Goal: Use online tool/utility: Utilize a website feature to perform a specific function

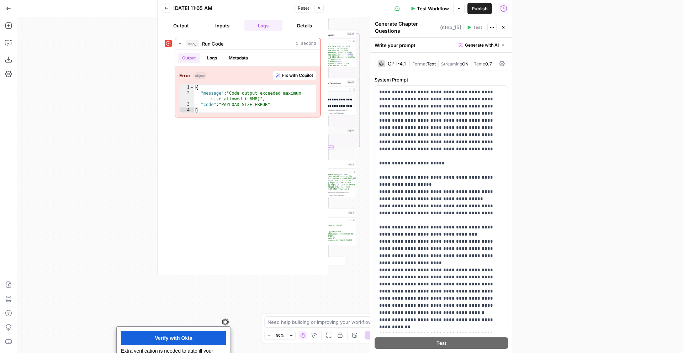
scroll to position [100, 0]
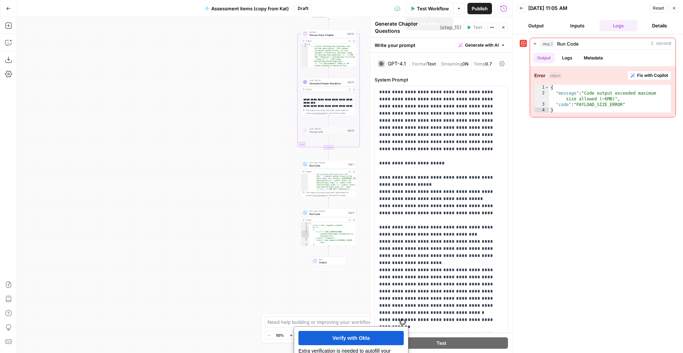
click at [424, 9] on span "Test Workflow" at bounding box center [433, 8] width 32 height 7
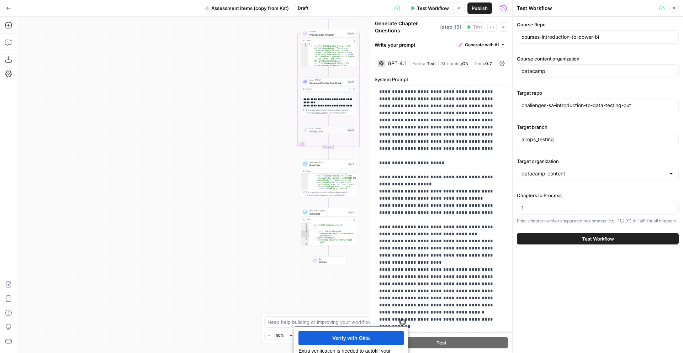
scroll to position [0, 0]
click at [512, 240] on span "Test Workflow" at bounding box center [598, 239] width 32 height 7
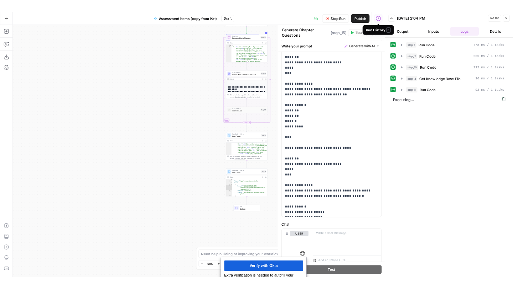
scroll to position [128, 0]
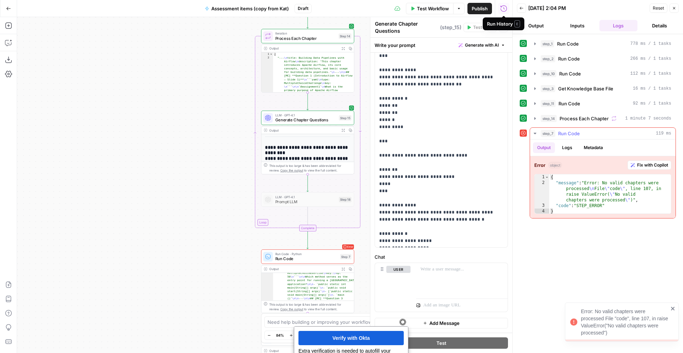
type textarea "**********"
click at [512, 199] on div "{ "message" : "Error: No valid chapters were processed \n File \" code \" , lin…" at bounding box center [611, 199] width 122 height 51
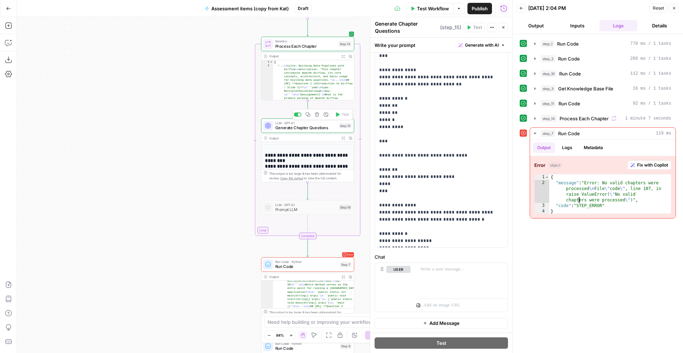
click at [297, 127] on span "Generate Chapter Questions" at bounding box center [305, 128] width 61 height 6
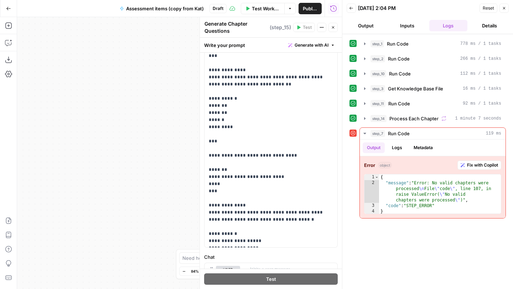
scroll to position [1396, 0]
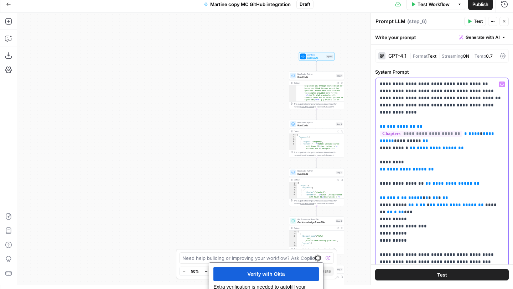
scroll to position [100, 0]
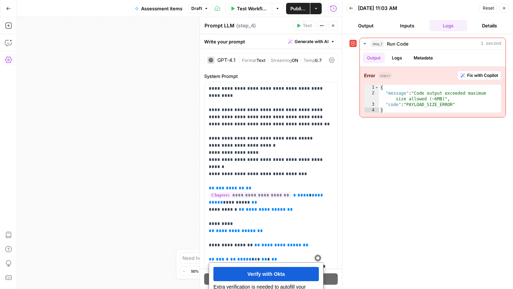
click at [236, 8] on button "Test Workflow" at bounding box center [249, 8] width 46 height 11
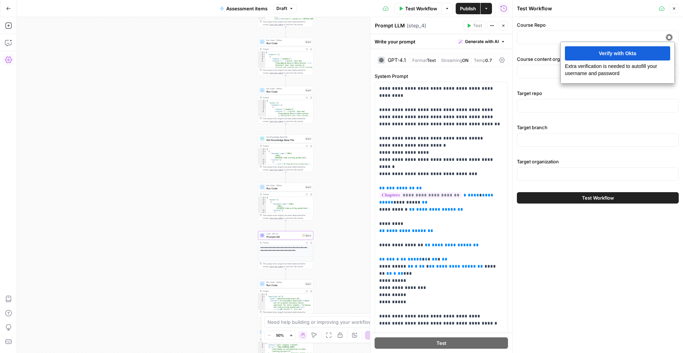
click at [512, 98] on div "Target repo" at bounding box center [598, 103] width 162 height 26
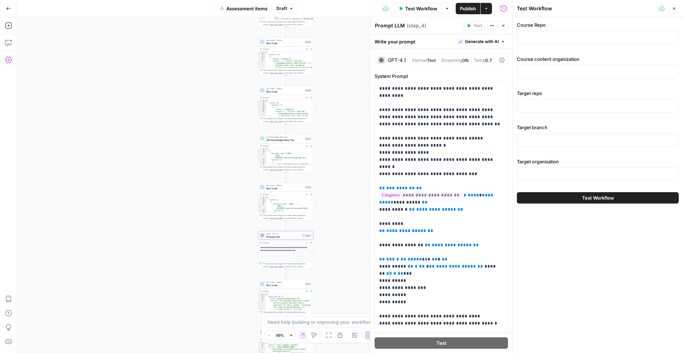
click at [512, 41] on div at bounding box center [598, 38] width 162 height 14
paste input "courses-introduction-to-power-bi"
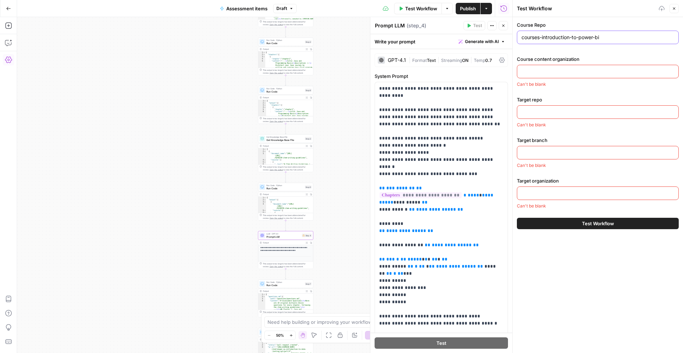
type input "courses-introduction-to-power-bi"
click at [512, 73] on input "Course content organization" at bounding box center [598, 71] width 153 height 7
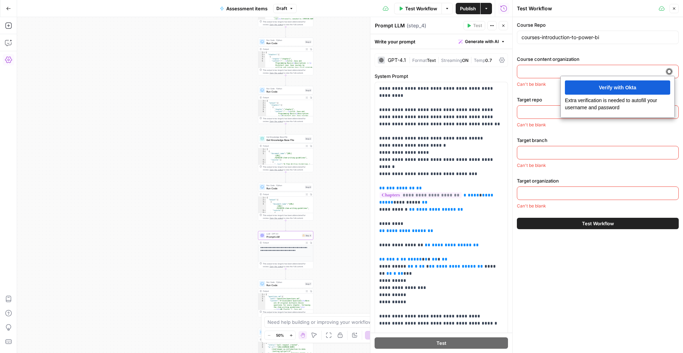
click at [512, 72] on input "Course content organization" at bounding box center [598, 71] width 153 height 7
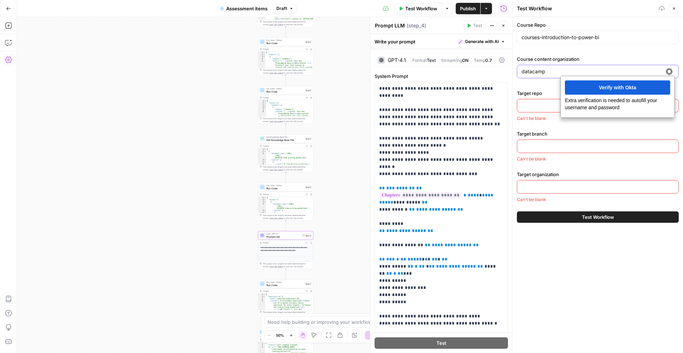
type input "datacamp"
click at [512, 103] on input "Target repo" at bounding box center [598, 105] width 153 height 7
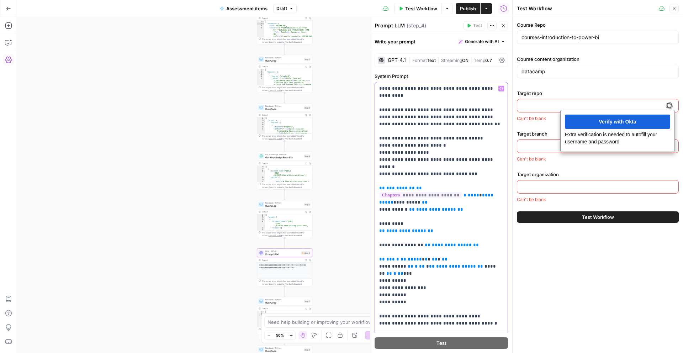
click at [436, 107] on p "**********" at bounding box center [441, 220] width 124 height 270
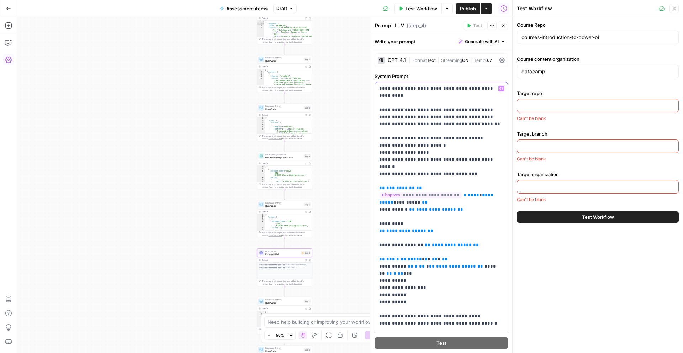
click at [425, 117] on p "**********" at bounding box center [441, 220] width 124 height 270
